Goal: Understand process/instructions

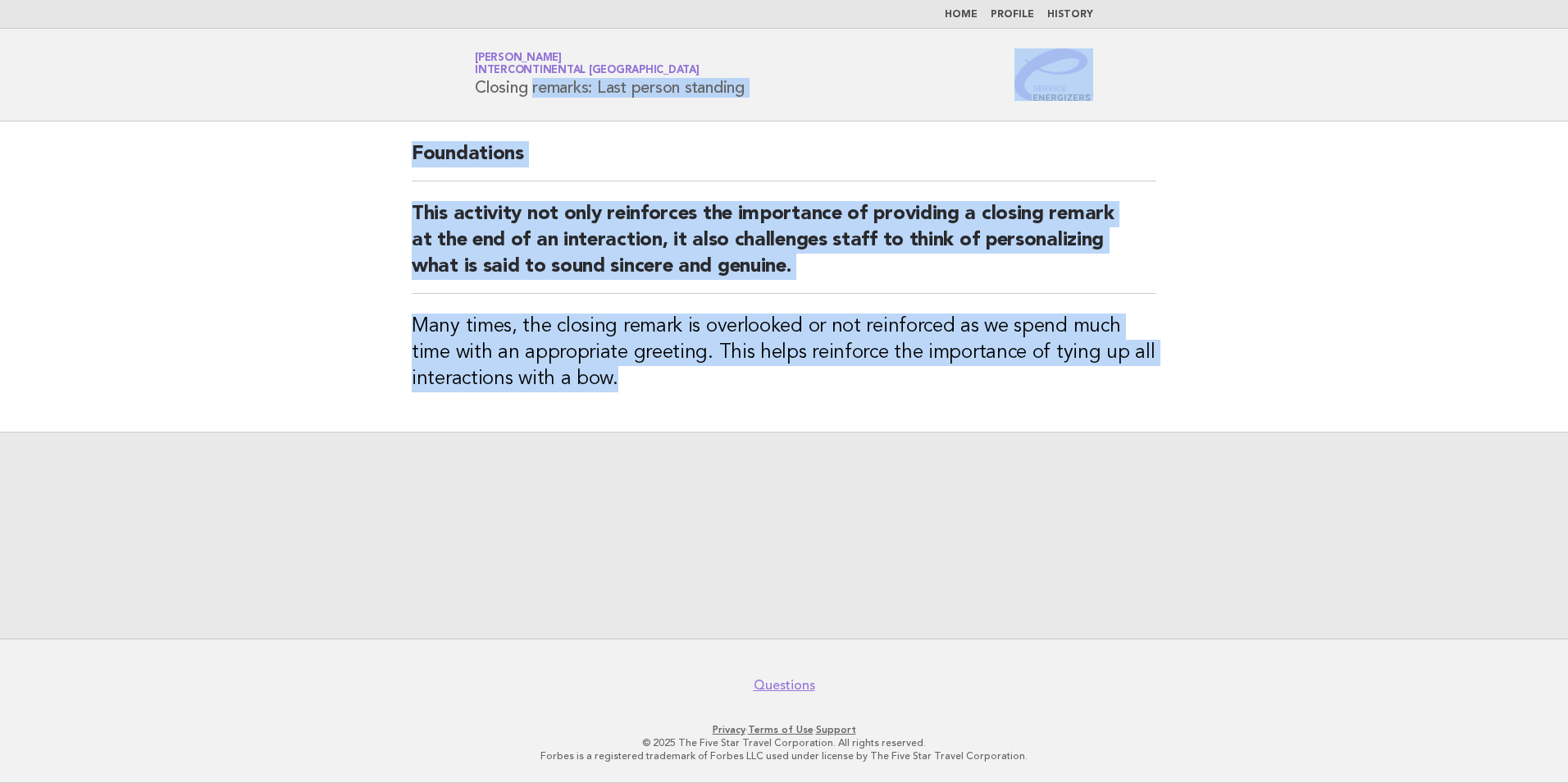
drag, startPoint x: 638, startPoint y: 380, endPoint x: 449, endPoint y: 101, distance: 337.0
click at [449, 101] on body "Home Profile History Service Energizers [PERSON_NAME] InterContinental [GEOGRAP…" at bounding box center [784, 392] width 1568 height 783
copy body "Closing remarks: Last person standing Foundations This activity not only reinfo…"
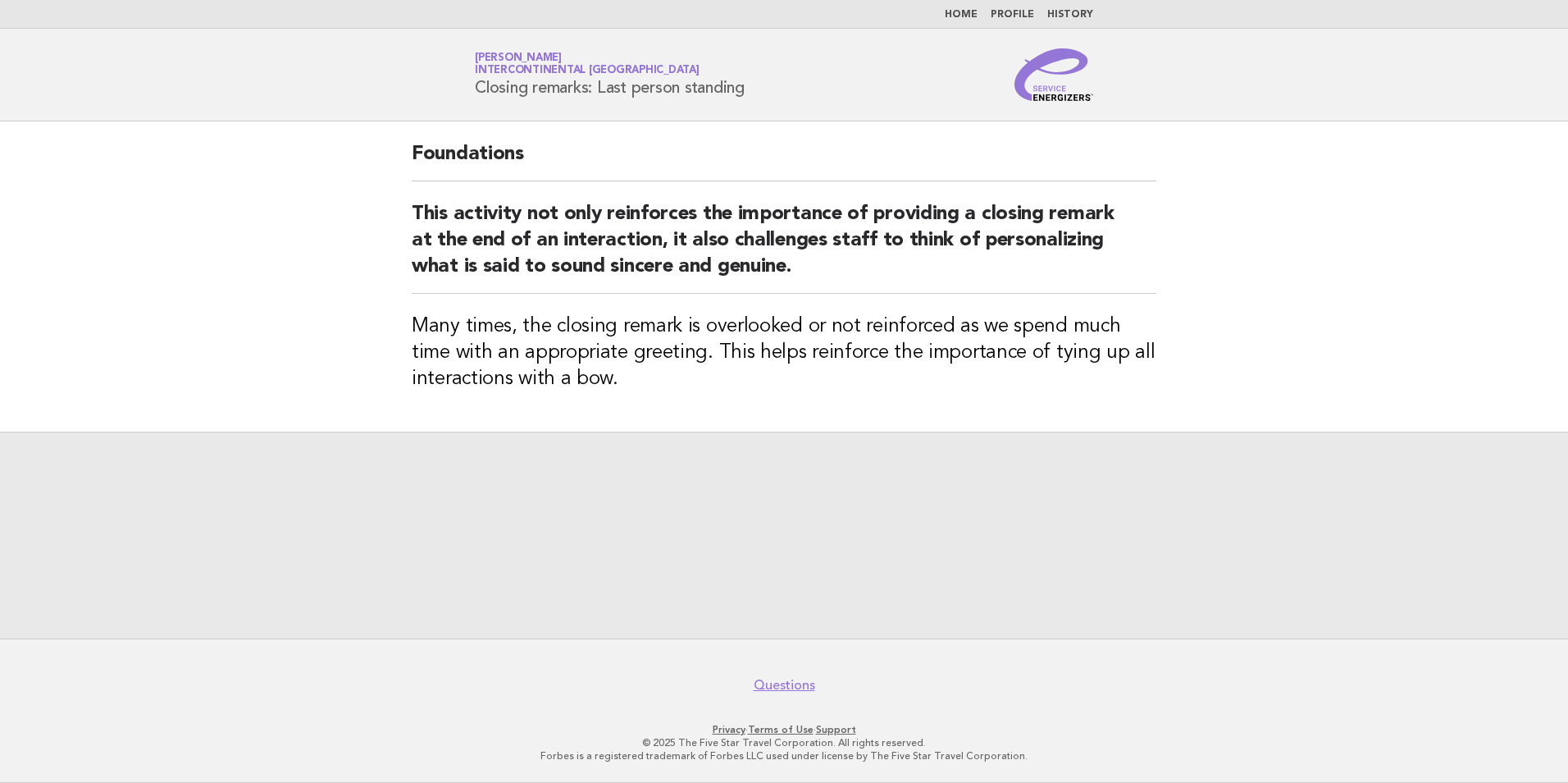
click at [980, 603] on div at bounding box center [784, 535] width 1568 height 207
click at [788, 684] on link "Questions" at bounding box center [784, 685] width 62 height 16
click at [962, 14] on link "Home" at bounding box center [961, 14] width 33 height 10
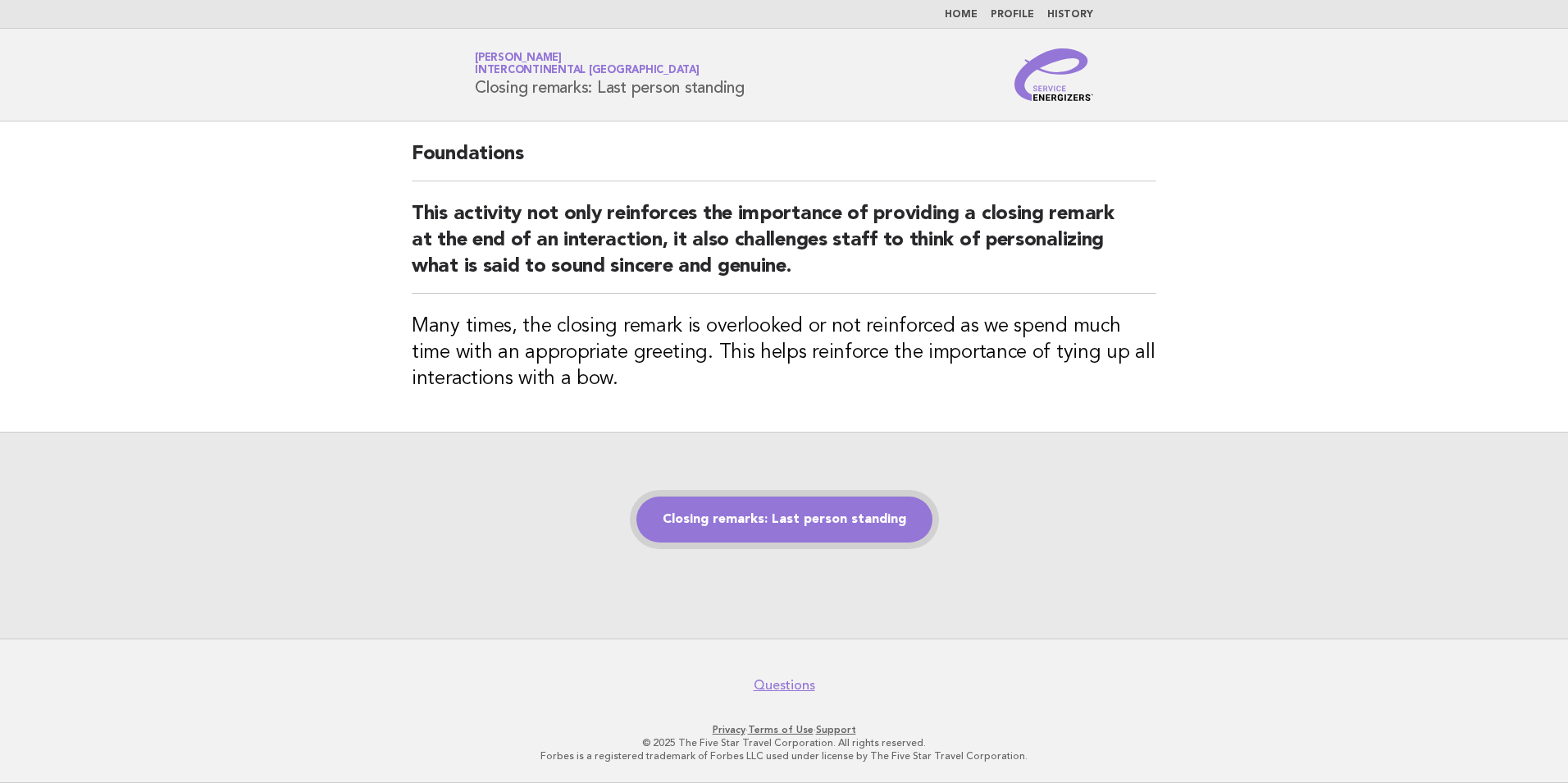
click at [828, 523] on link "Closing remarks: Last person standing" at bounding box center [784, 519] width 296 height 46
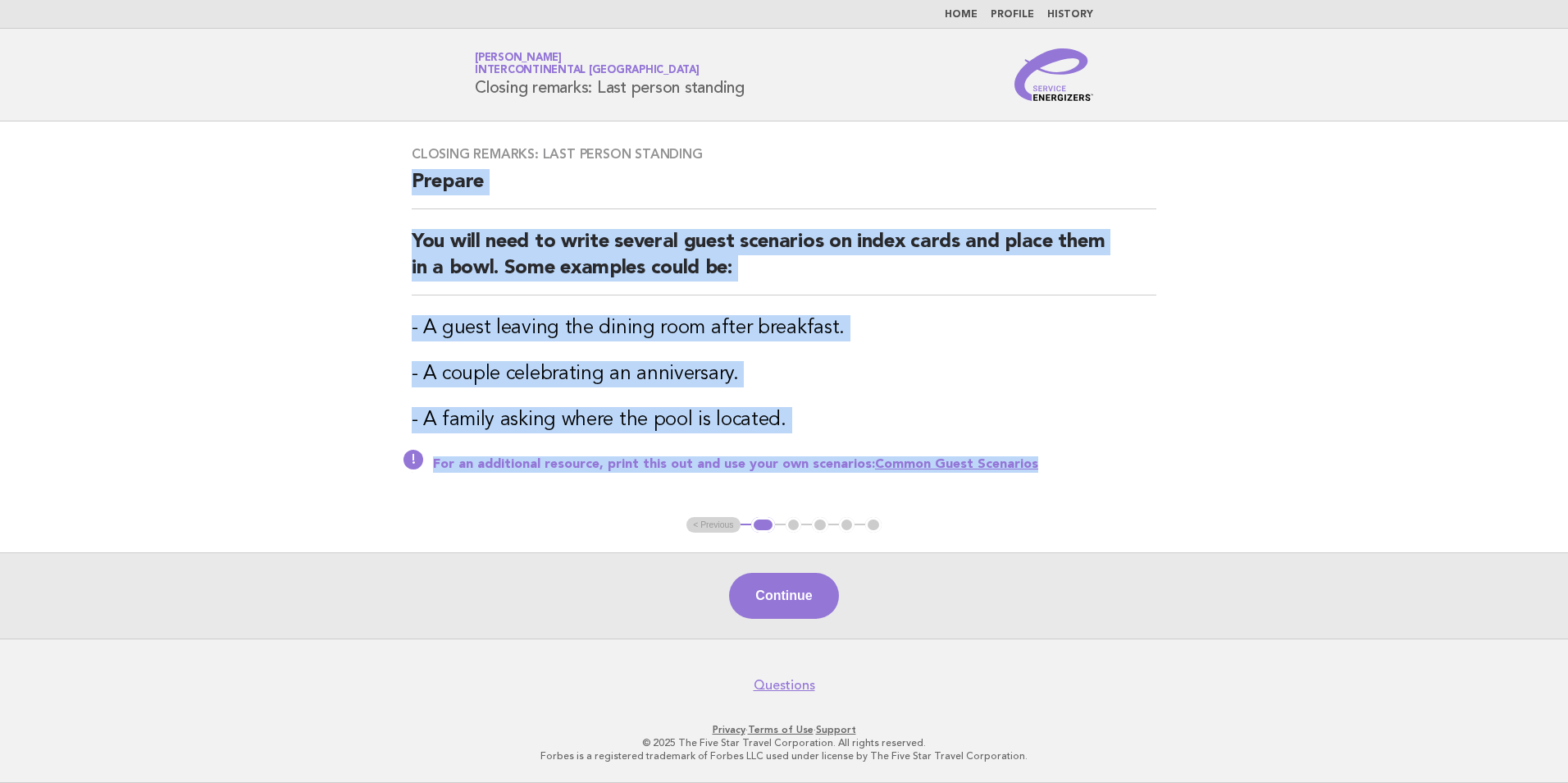
drag, startPoint x: 1060, startPoint y: 471, endPoint x: 379, endPoint y: 176, distance: 742.1
click at [379, 176] on main "Closing remarks: Last person standing Prepare You will need to write several gu…" at bounding box center [784, 380] width 1568 height 517
copy div "Prepare You will need to write several guest scenarios on index cards and place…"
click at [979, 509] on div "Closing remarks: Last person standing Prepare You will need to write several gu…" at bounding box center [784, 319] width 784 height 385
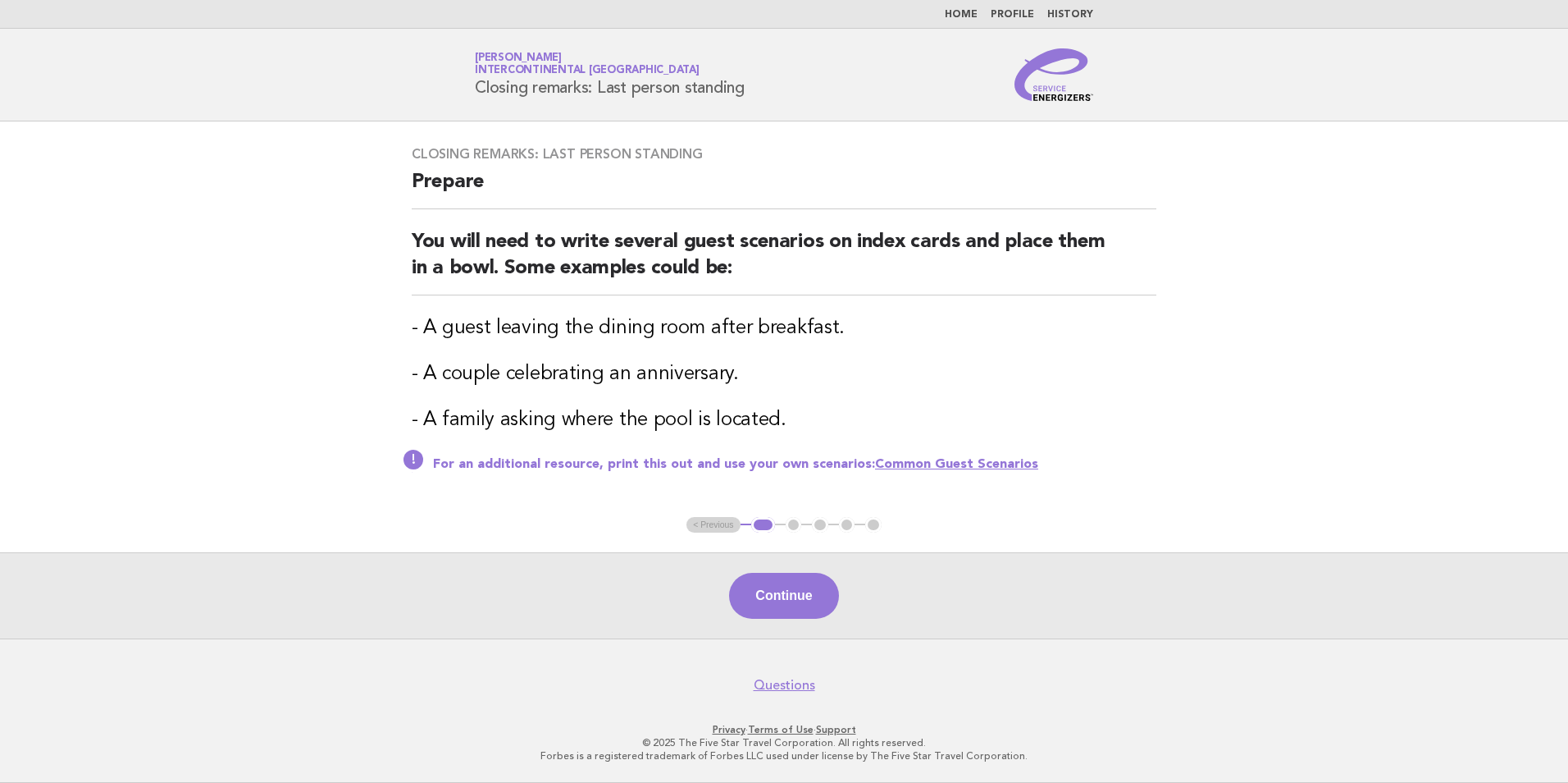
click at [966, 458] on link "Common Guest Scenarios" at bounding box center [957, 464] width 163 height 13
click at [801, 594] on button "Continue" at bounding box center [784, 595] width 109 height 46
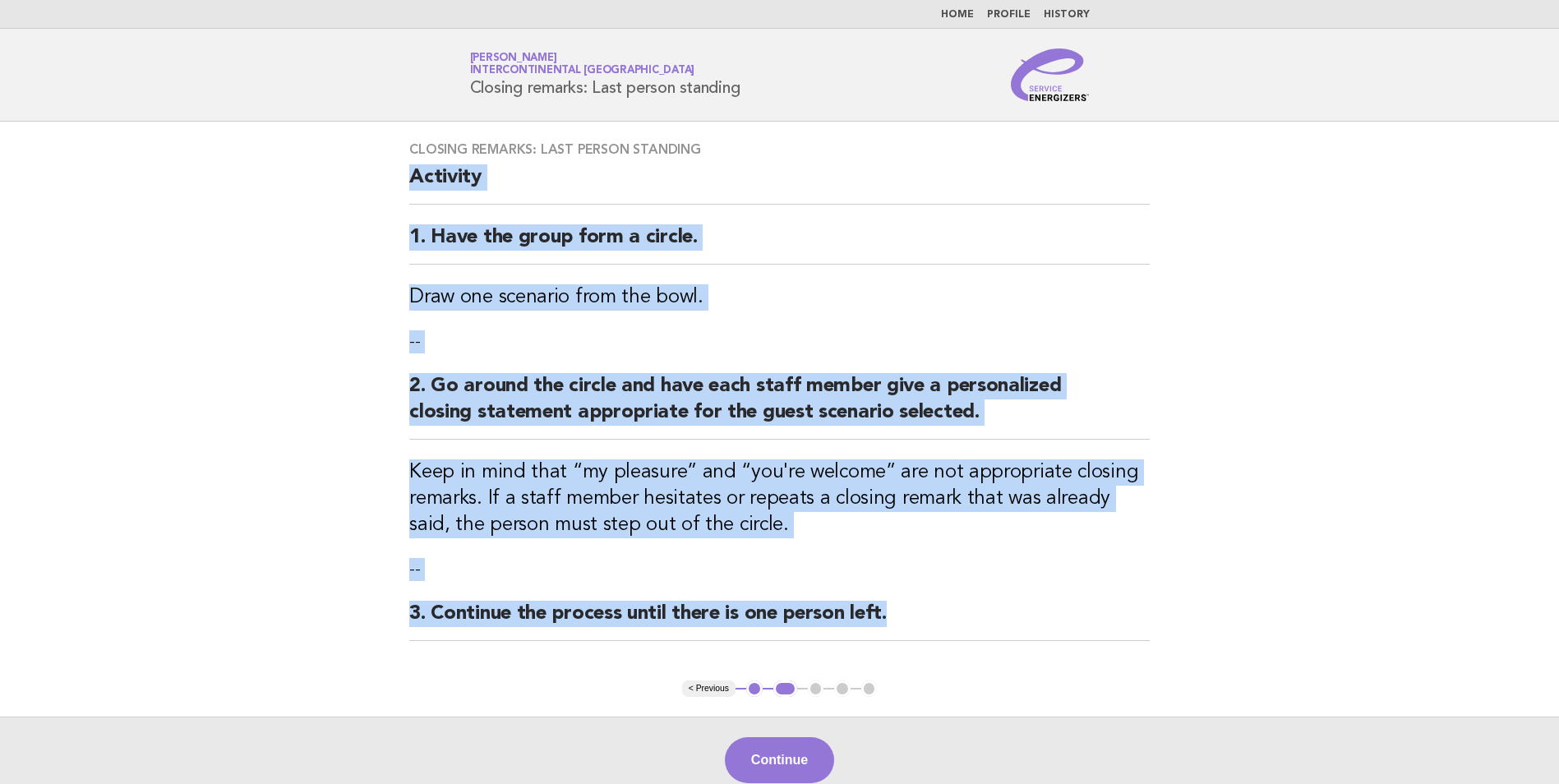
drag, startPoint x: 923, startPoint y: 628, endPoint x: 340, endPoint y: 181, distance: 734.6
click at [340, 181] on main "Closing remarks: Last person standing Activity 1. Have the group form a circle.…" at bounding box center [779, 461] width 1559 height 681
copy div "Activity 1. Have the group form a circle. Draw one scenario from the bowl. -- 2…"
click at [1024, 619] on h2 "3. Continue the process until there is one person left." at bounding box center [779, 620] width 740 height 40
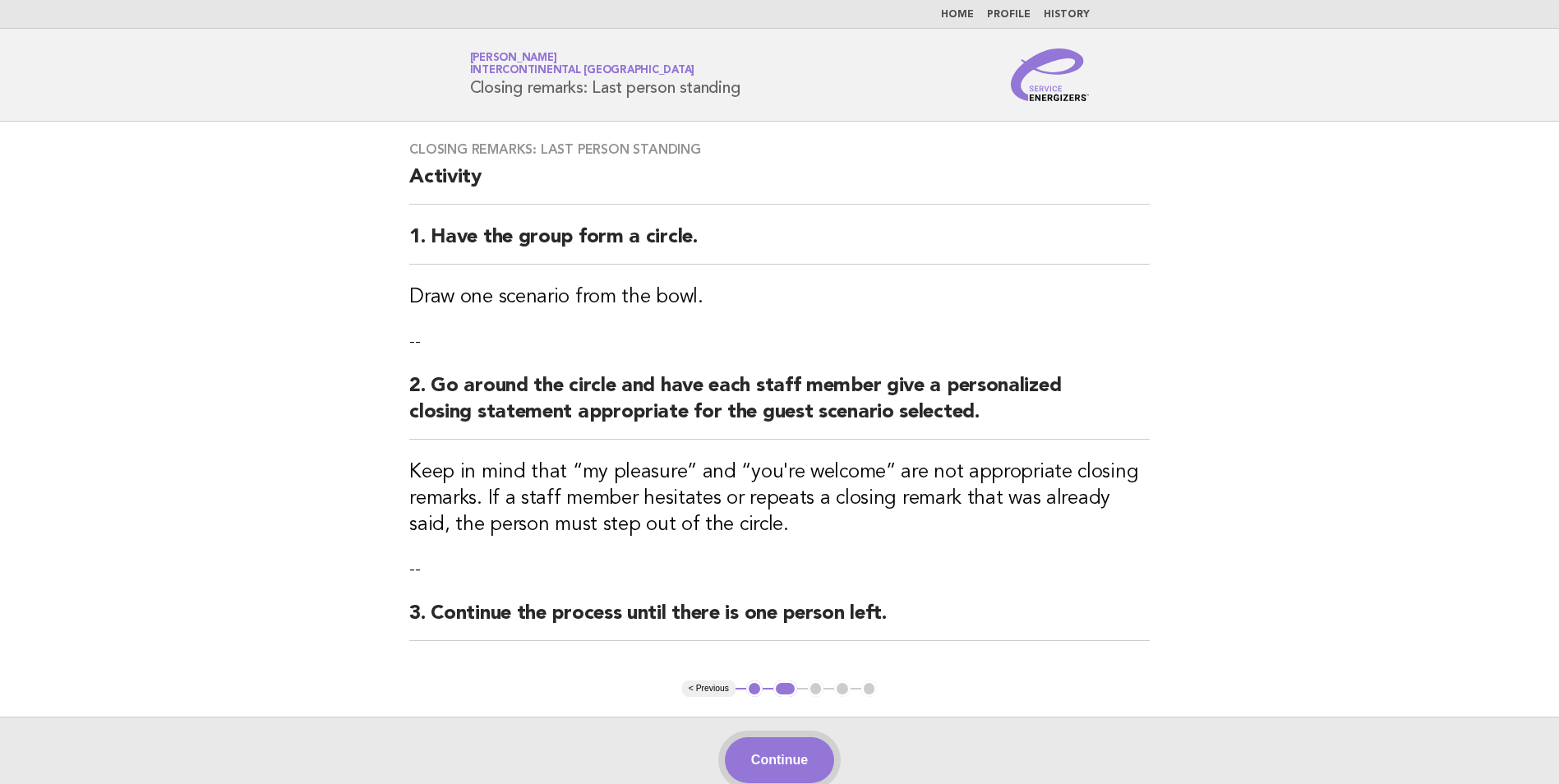
click at [818, 743] on button "Continue" at bounding box center [780, 760] width 110 height 46
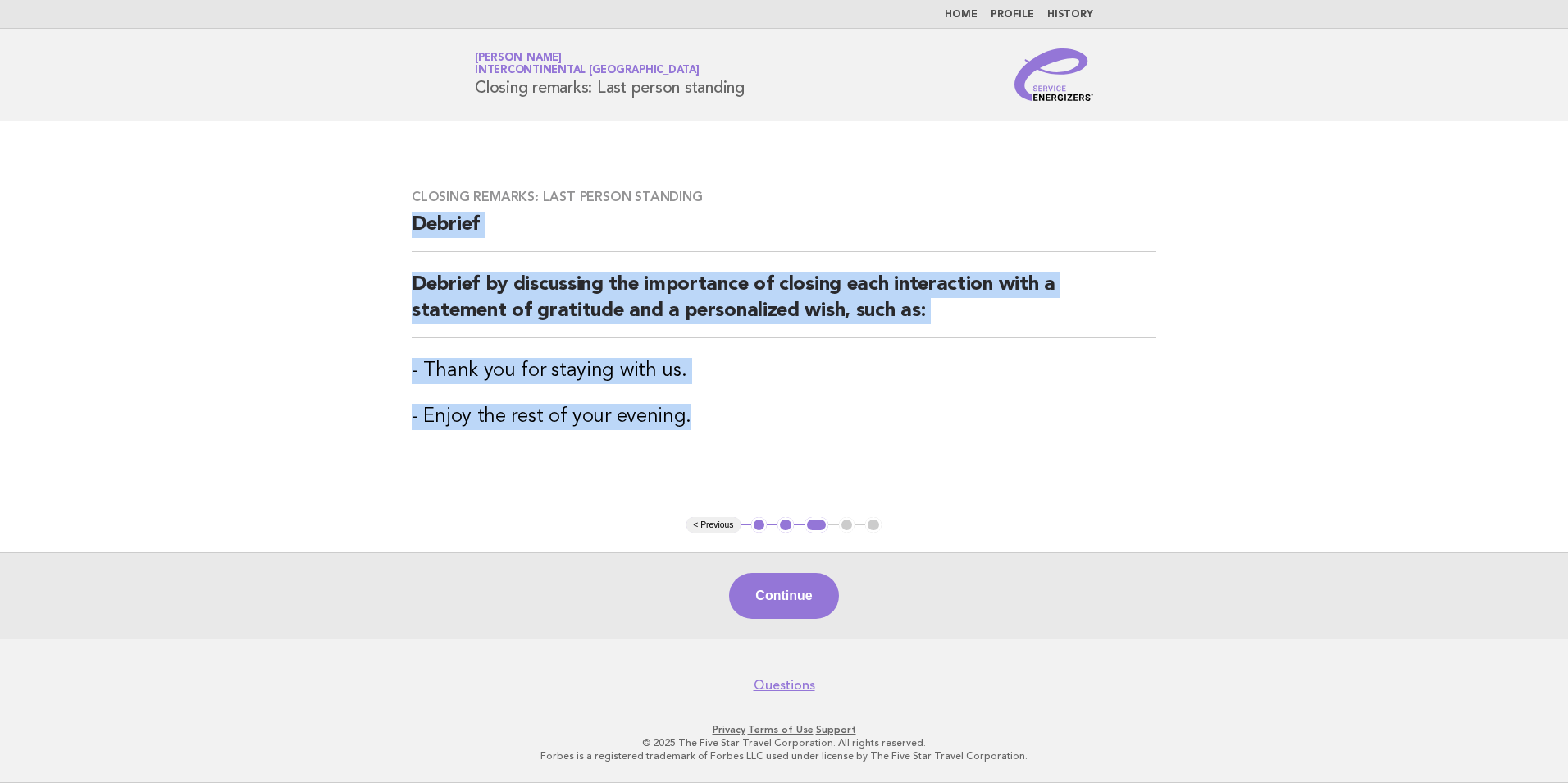
drag, startPoint x: 762, startPoint y: 440, endPoint x: 377, endPoint y: 225, distance: 441.0
click at [377, 225] on main "Closing remarks: Last person standing Debrief Debrief by discussing the importa…" at bounding box center [784, 380] width 1568 height 517
copy div "Debrief Debrief by discussing the importance of closing each interaction with a…"
click at [784, 586] on button "Continue" at bounding box center [784, 595] width 109 height 46
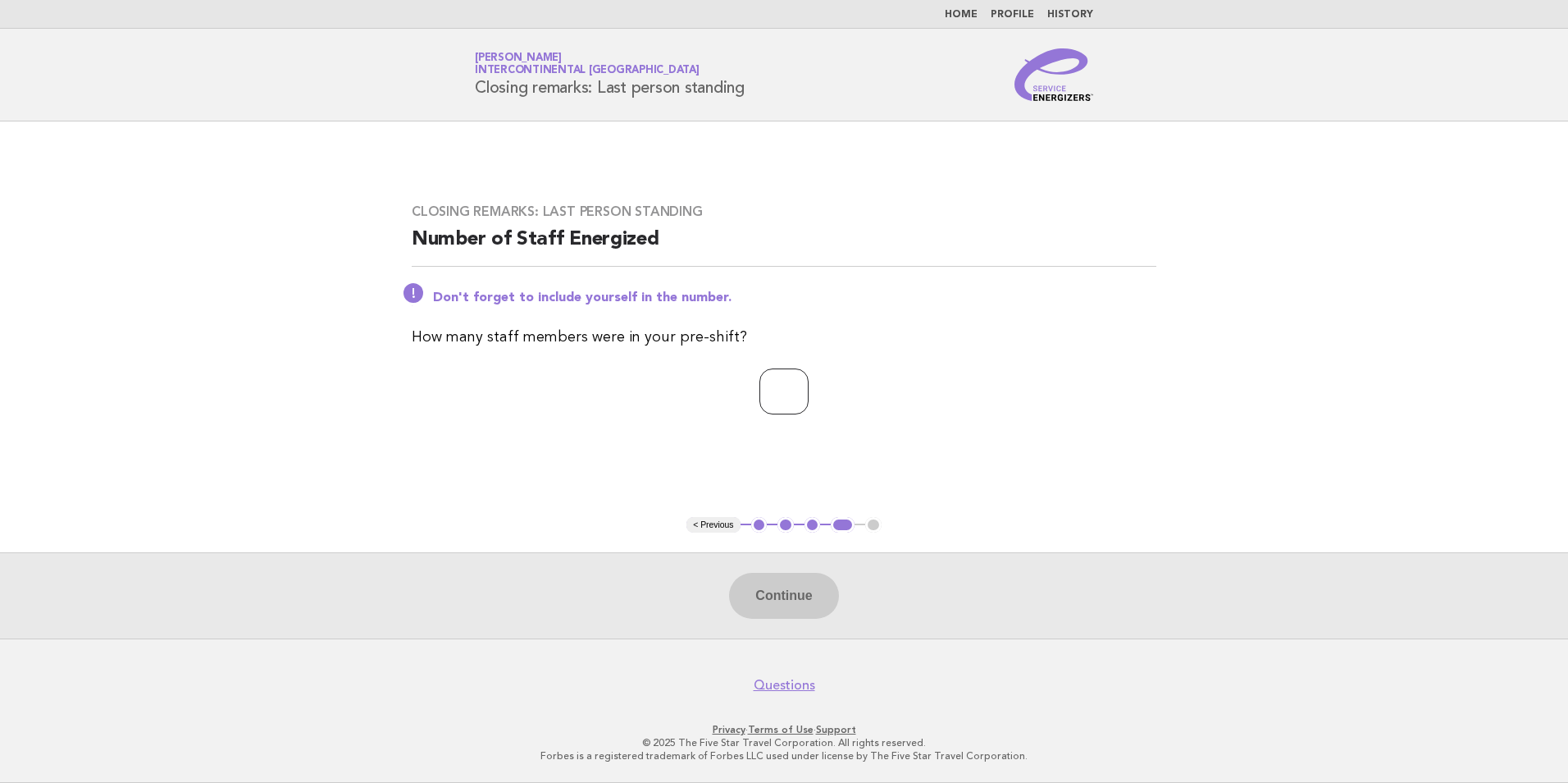
click at [798, 395] on input "number" at bounding box center [784, 391] width 49 height 46
type input "**"
click at [774, 589] on button "Continue" at bounding box center [784, 595] width 109 height 46
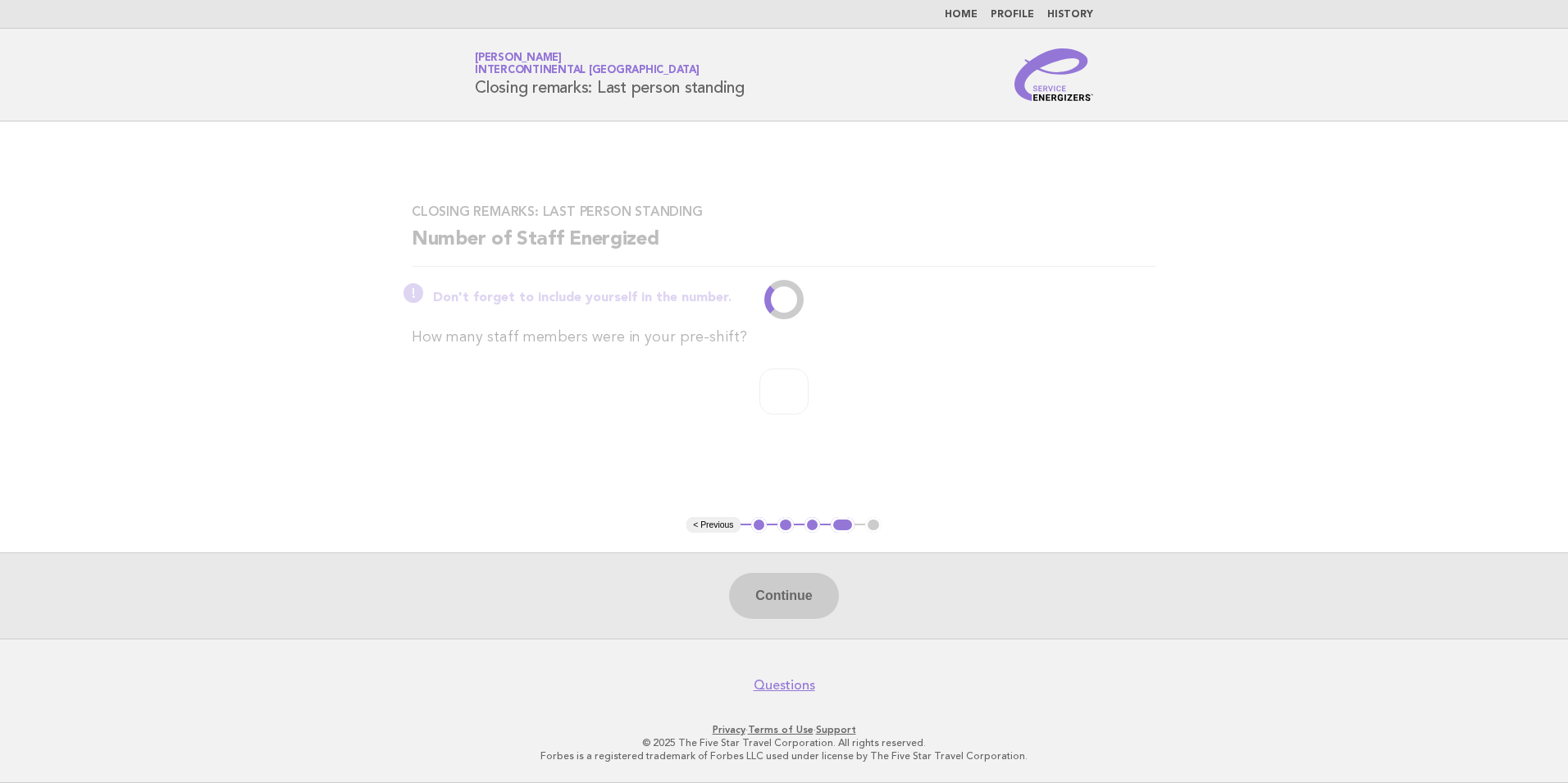
drag, startPoint x: 784, startPoint y: 88, endPoint x: 475, endPoint y: 79, distance: 309.1
click at [475, 79] on div "Service Energizers Janice Lasangue InterContinental Doha Beach & Spa Closing re…" at bounding box center [784, 75] width 664 height 52
copy h1 "Closing remarks: Last person standing"
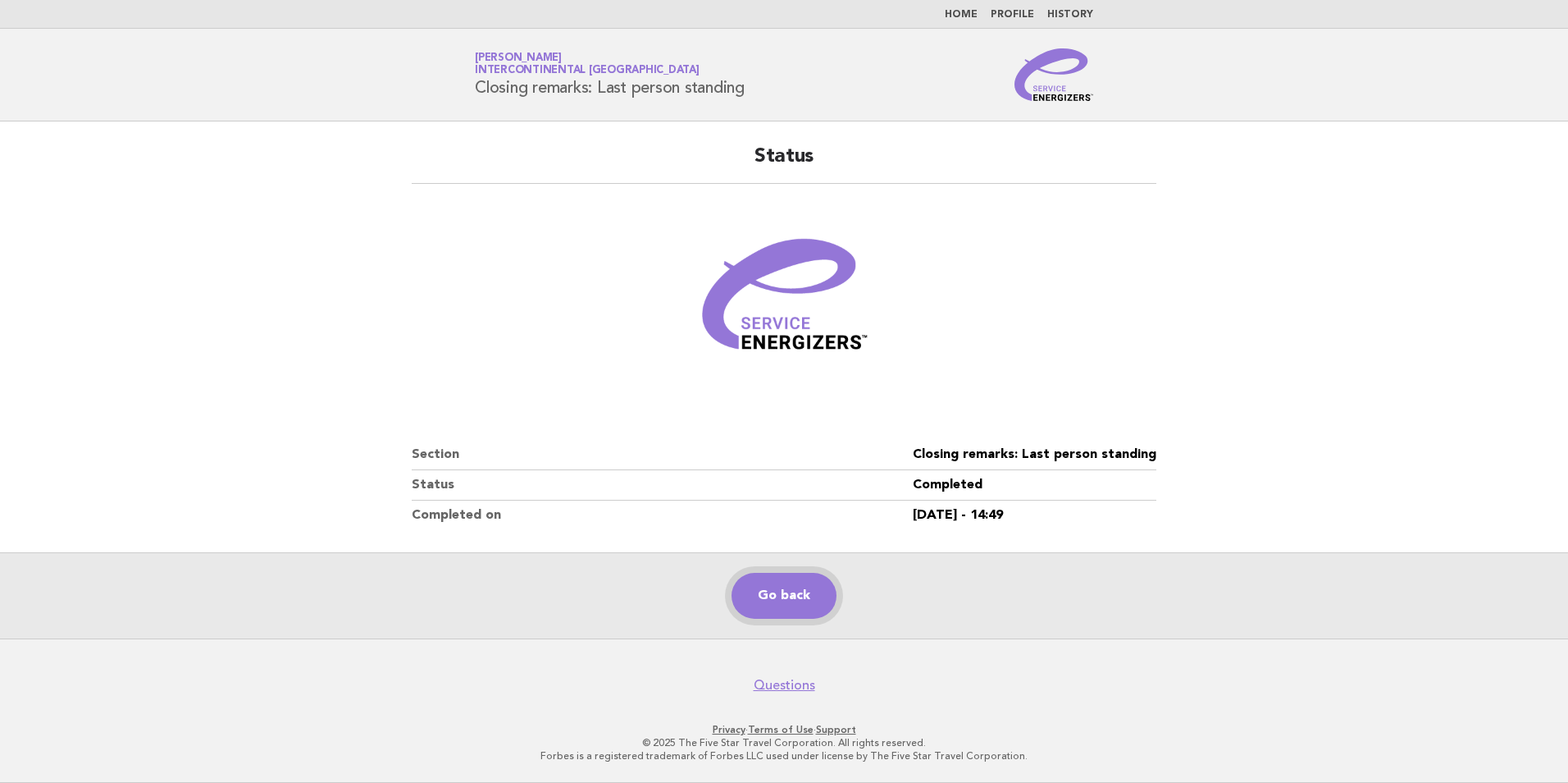
click at [804, 591] on link "Go back" at bounding box center [784, 595] width 105 height 46
click at [784, 600] on link "Go back" at bounding box center [784, 595] width 105 height 46
